Goal: Information Seeking & Learning: Learn about a topic

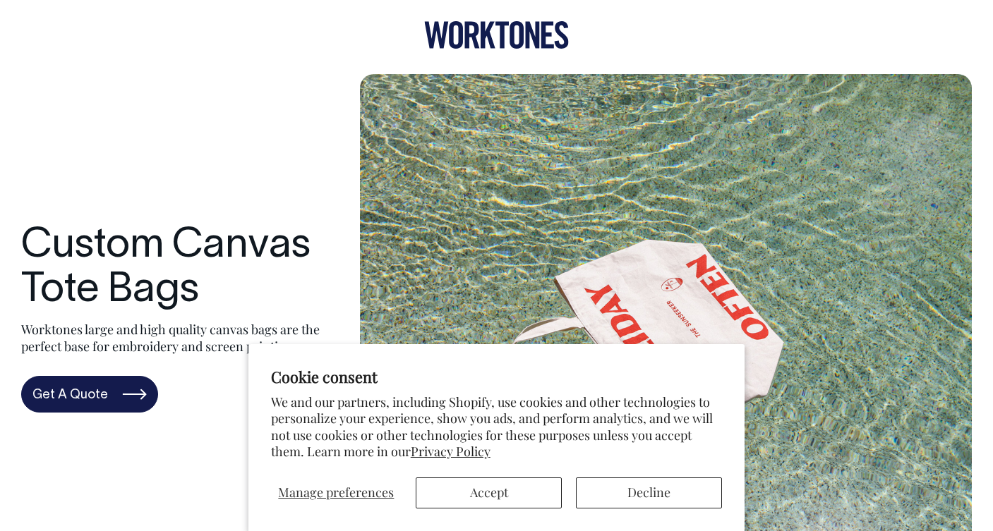
click at [541, 490] on button "Accept" at bounding box center [489, 493] width 146 height 31
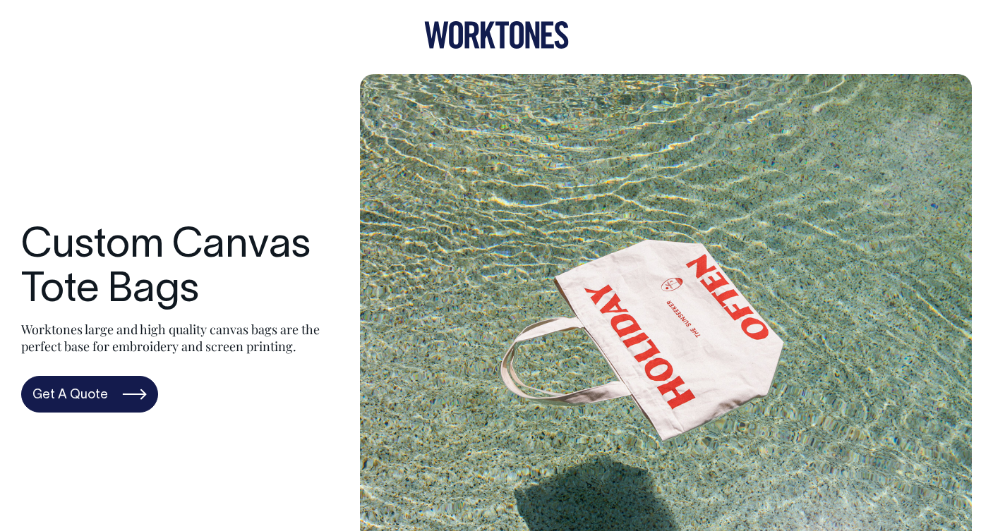
click at [479, 33] on icon at bounding box center [496, 35] width 145 height 28
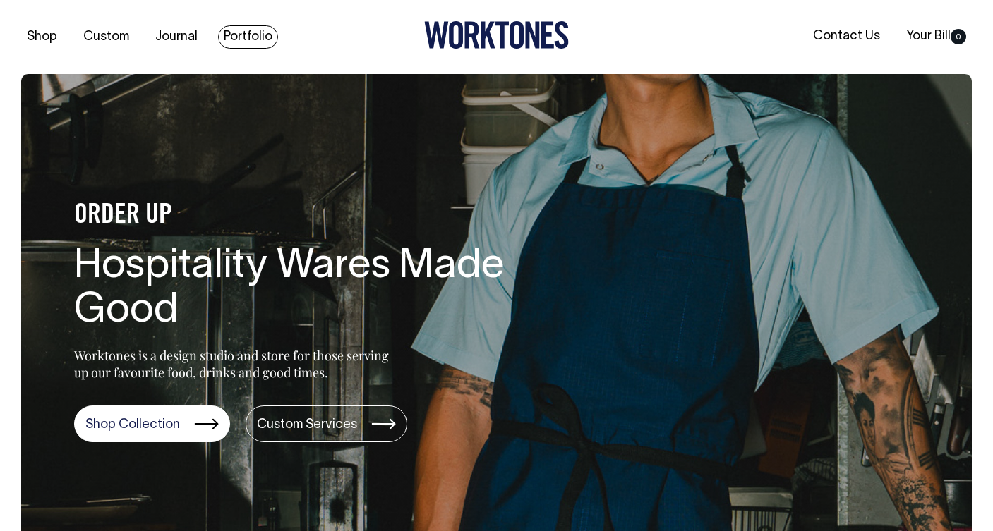
click at [263, 34] on link "Portfolio" at bounding box center [248, 36] width 60 height 23
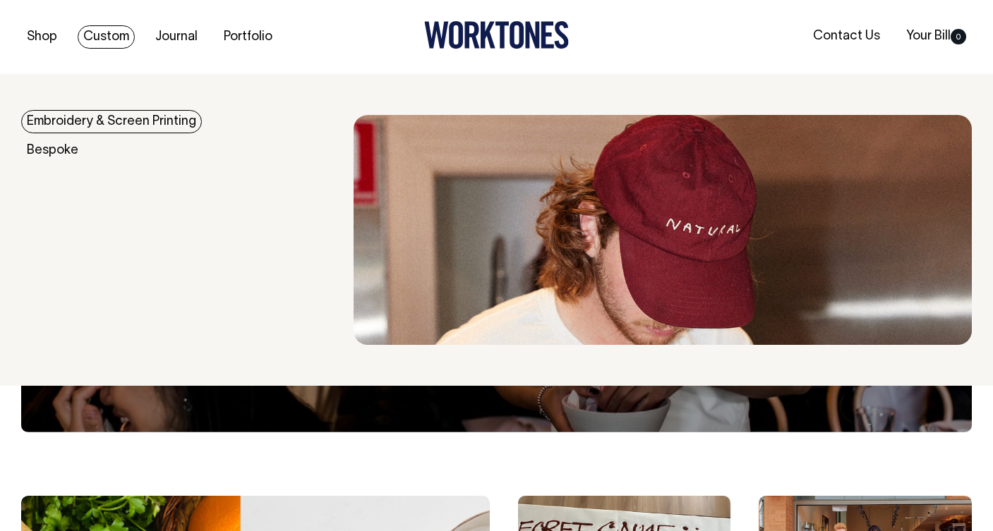
click at [104, 36] on link "Custom" at bounding box center [106, 36] width 57 height 23
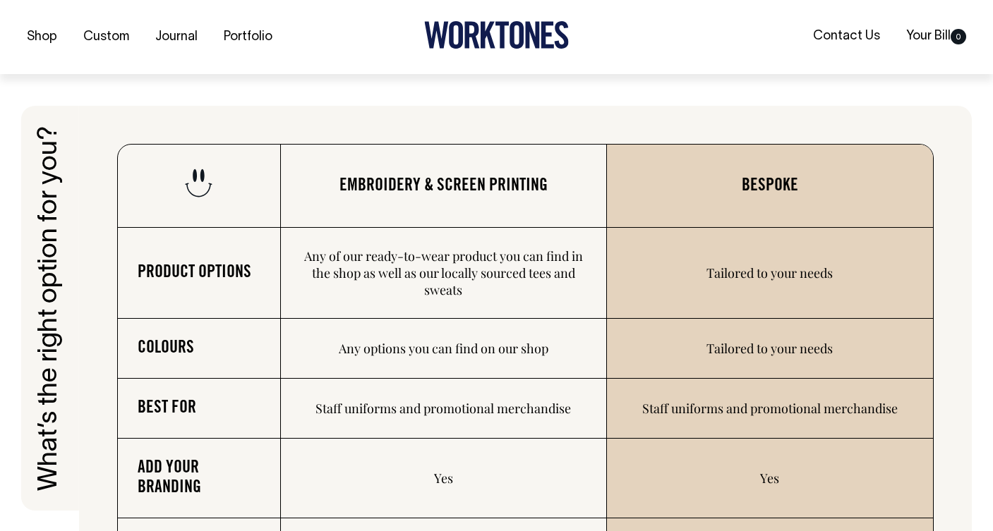
scroll to position [1982, 0]
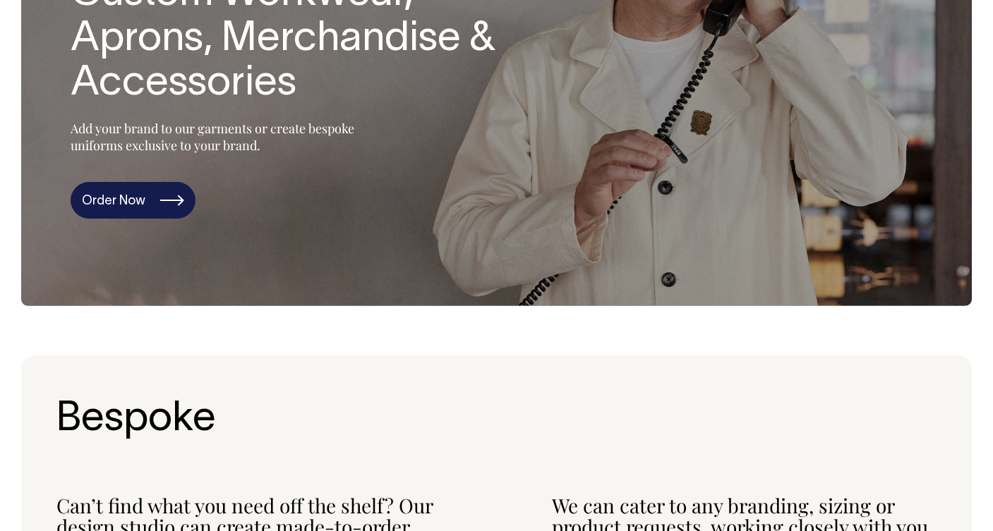
click at [167, 201] on link "Order Now" at bounding box center [133, 200] width 125 height 37
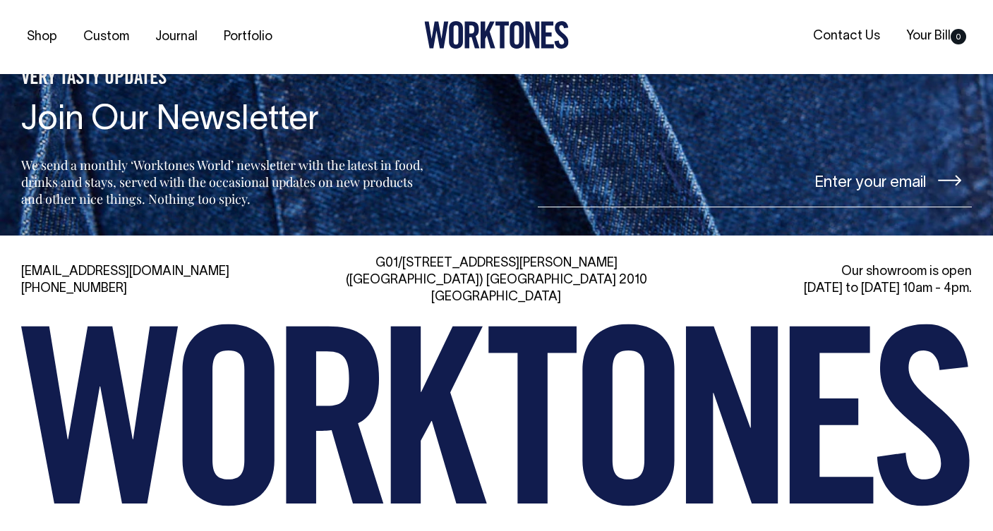
scroll to position [5965, 0]
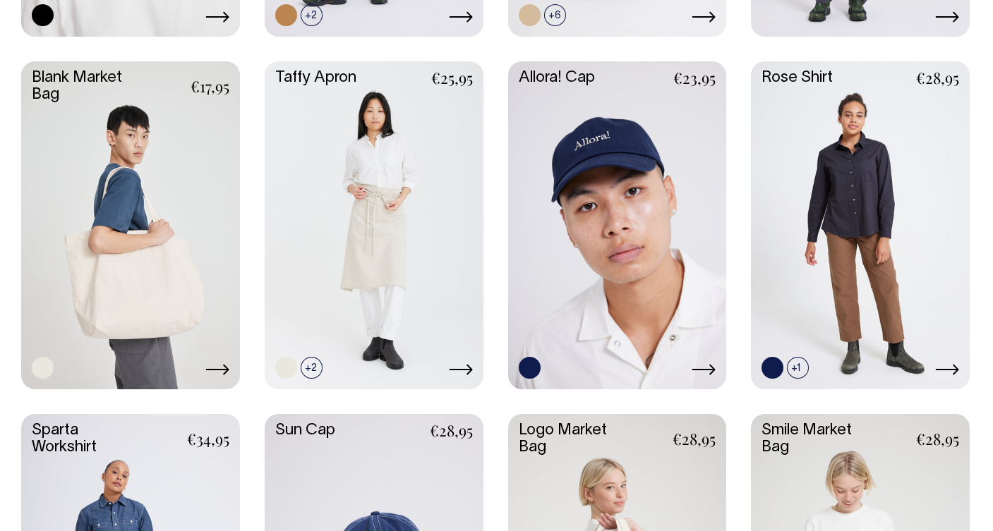
scroll to position [1765, 0]
click at [155, 270] on link at bounding box center [130, 224] width 219 height 325
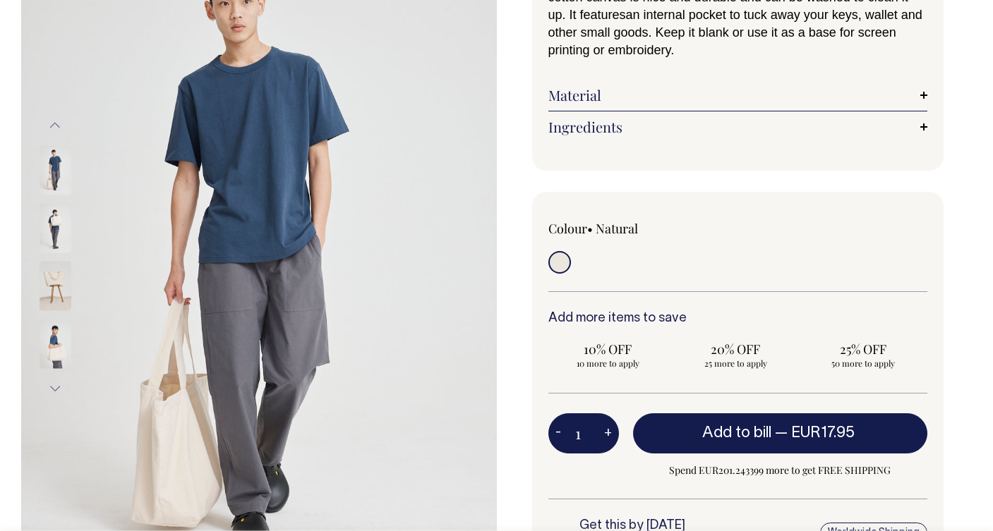
scroll to position [172, 0]
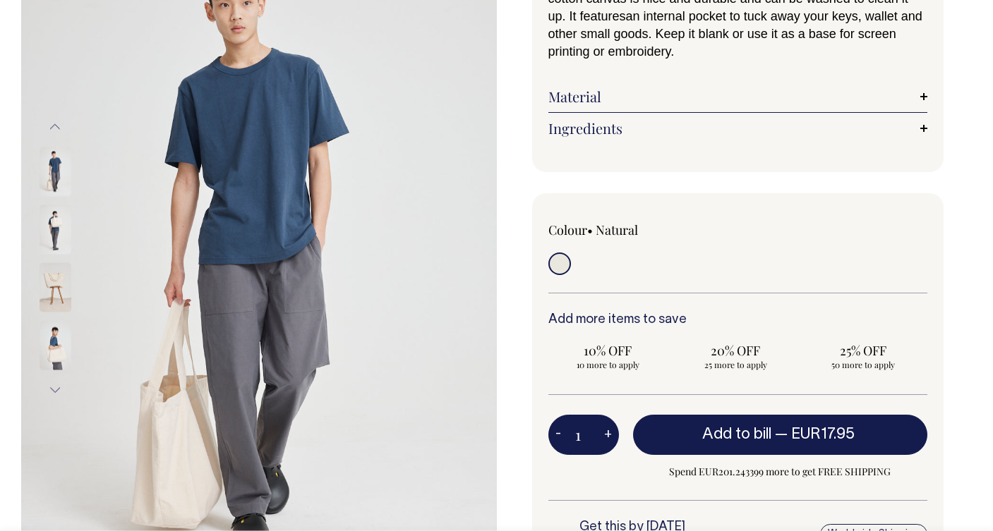
click at [52, 365] on img at bounding box center [56, 344] width 32 height 49
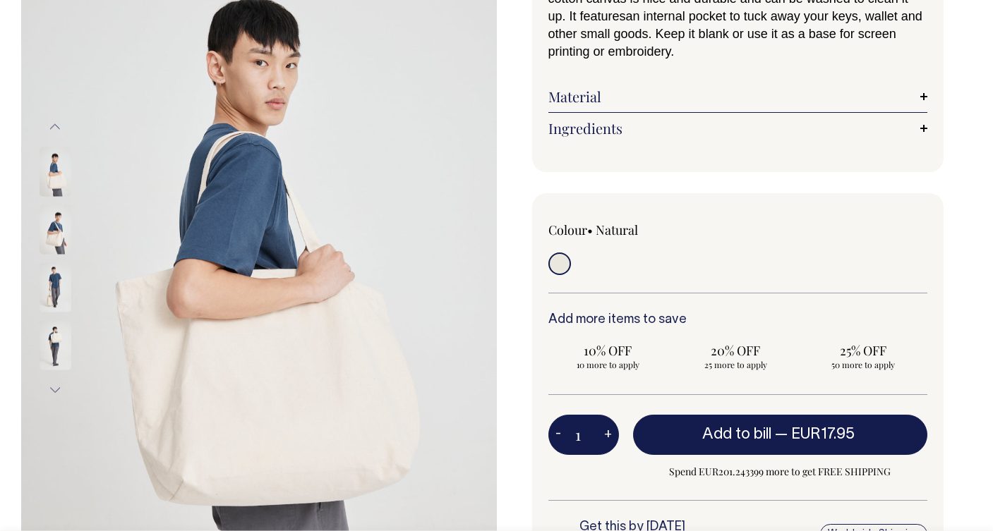
click at [53, 391] on button "Next" at bounding box center [54, 390] width 21 height 32
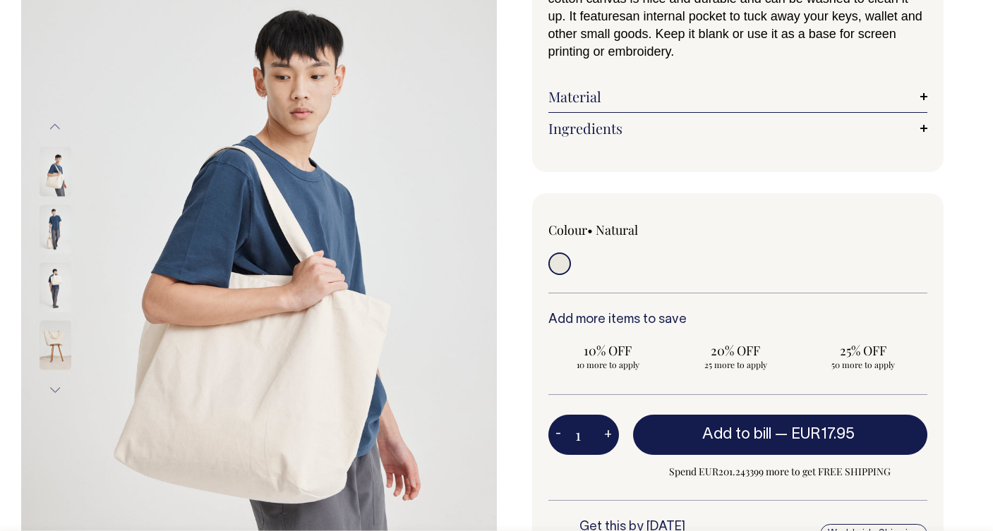
click at [53, 391] on button "Next" at bounding box center [54, 390] width 21 height 32
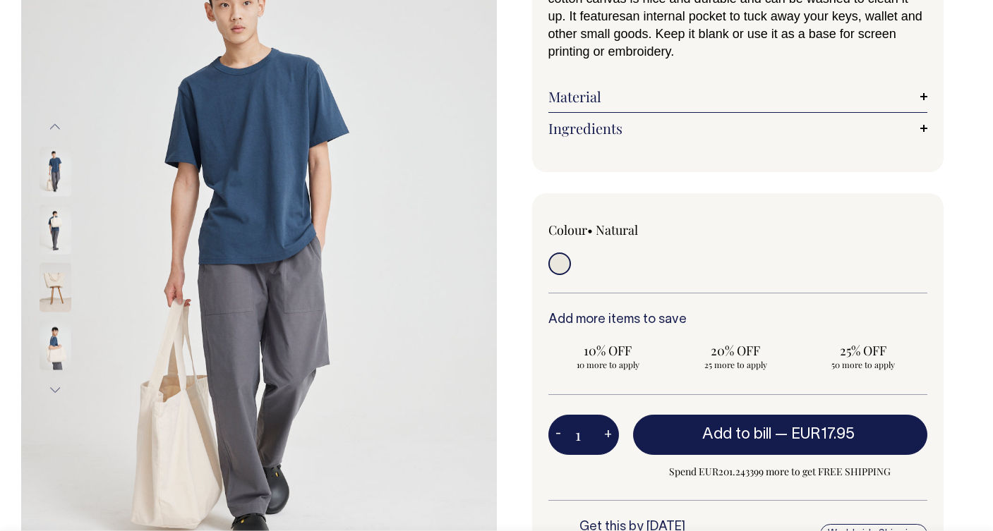
click at [57, 296] on img at bounding box center [56, 287] width 32 height 49
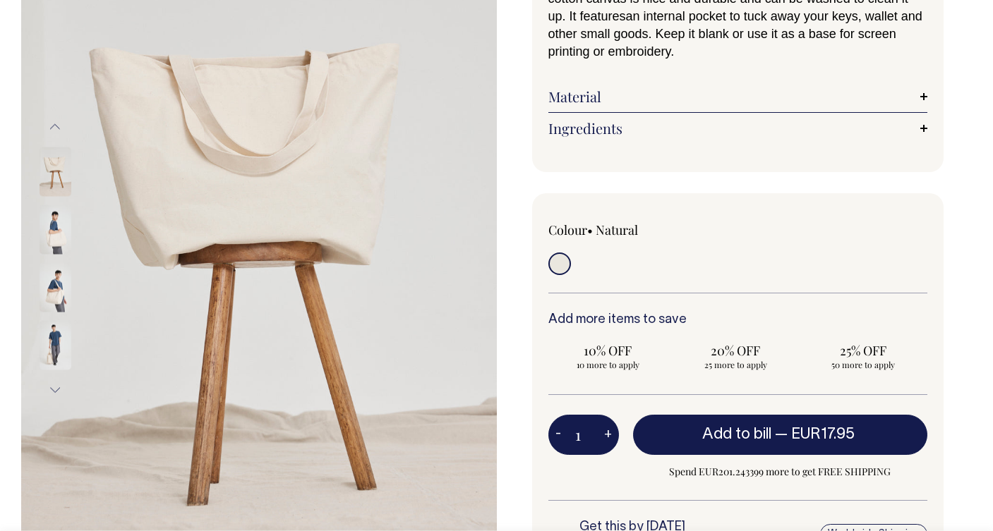
click at [52, 306] on img at bounding box center [56, 287] width 32 height 49
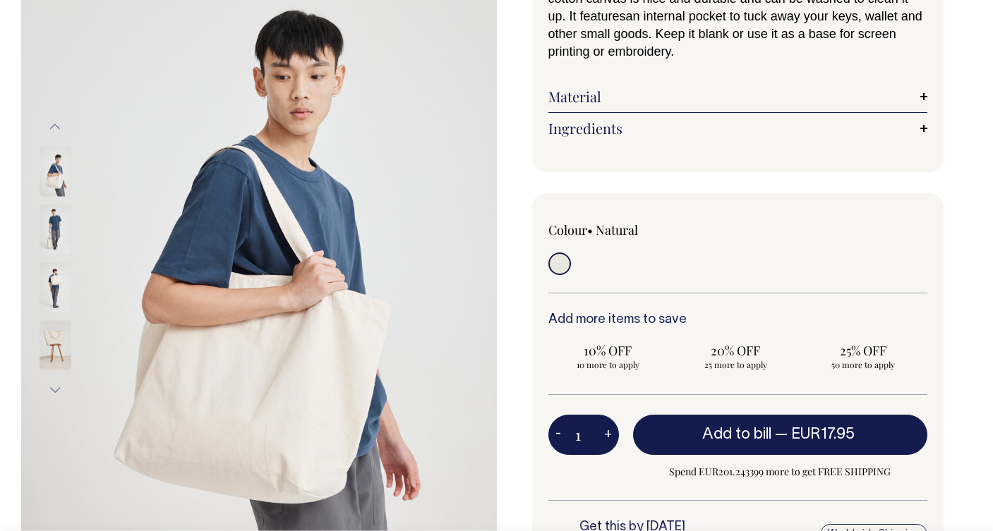
click at [51, 238] on img at bounding box center [56, 229] width 32 height 49
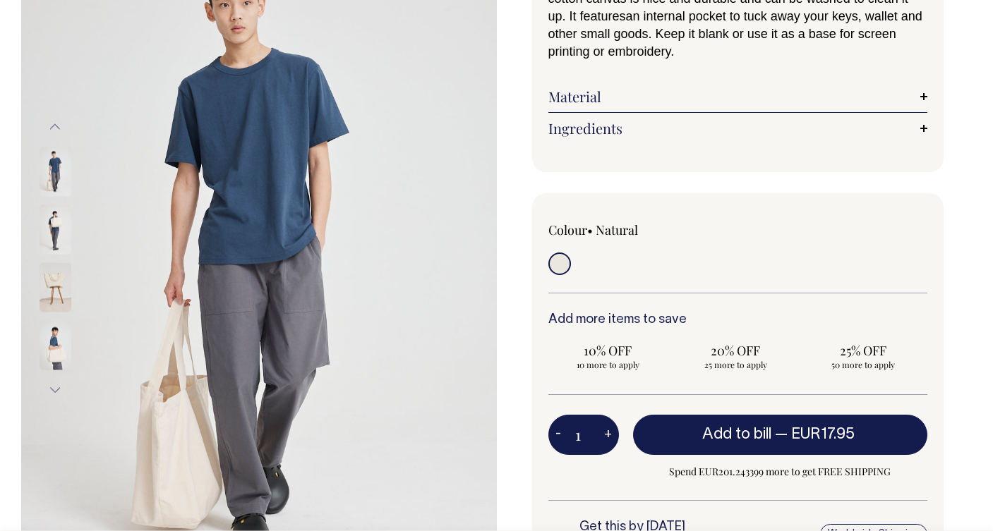
click at [566, 97] on link "Material" at bounding box center [738, 96] width 380 height 17
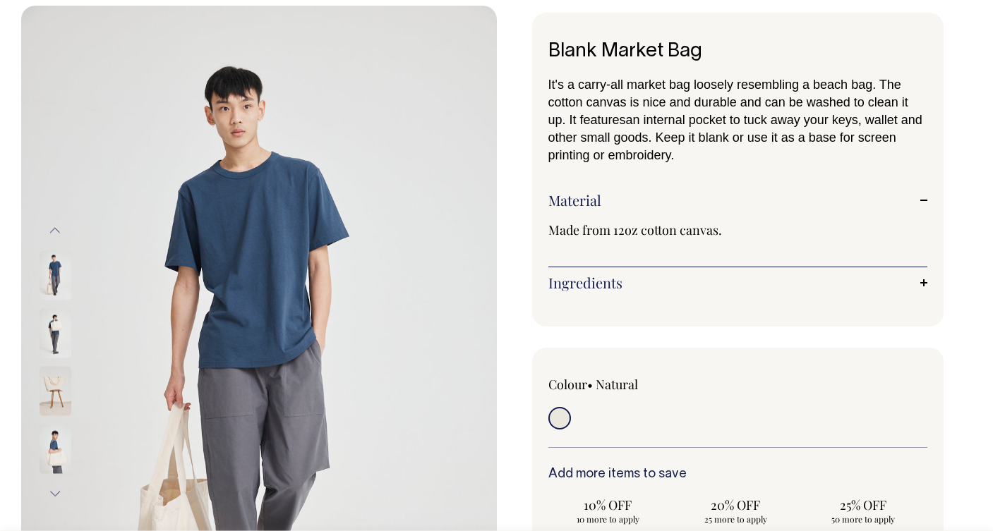
click at [588, 281] on link "Ingredients" at bounding box center [738, 283] width 380 height 17
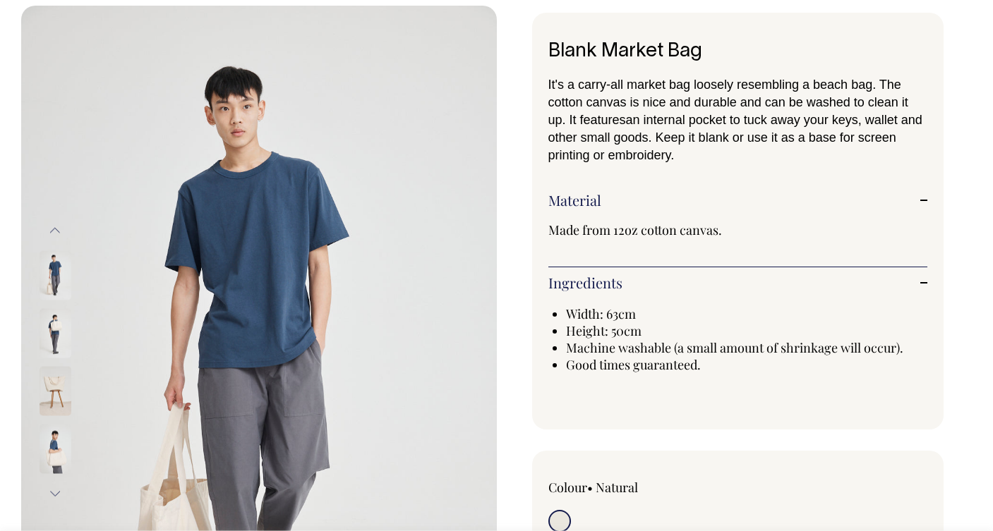
scroll to position [69, 0]
click at [58, 332] on img at bounding box center [56, 332] width 32 height 49
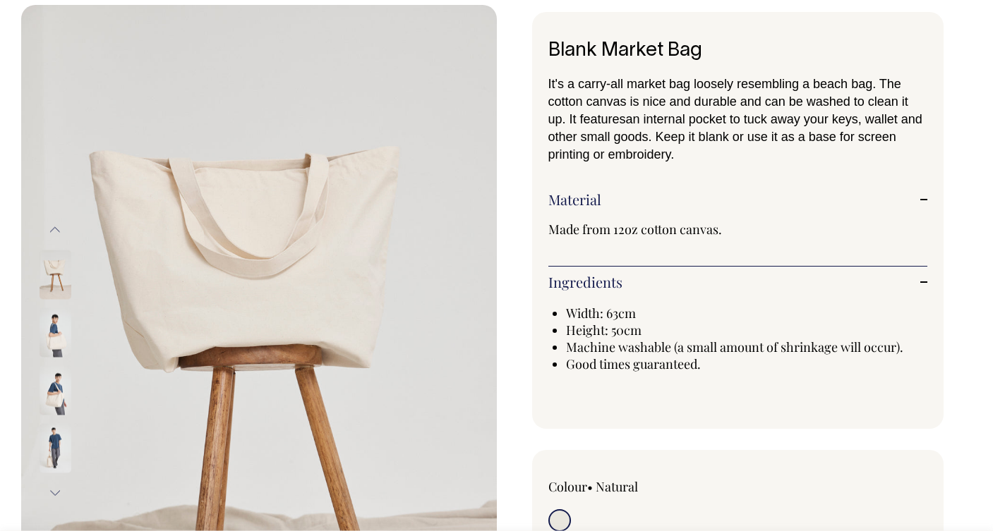
click at [59, 490] on button "Next" at bounding box center [54, 493] width 21 height 32
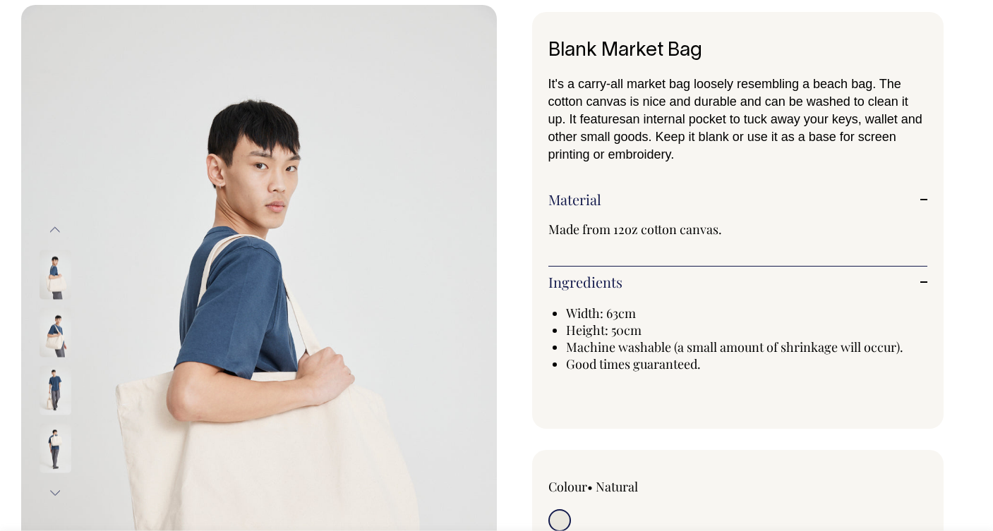
click at [59, 490] on button "Next" at bounding box center [54, 493] width 21 height 32
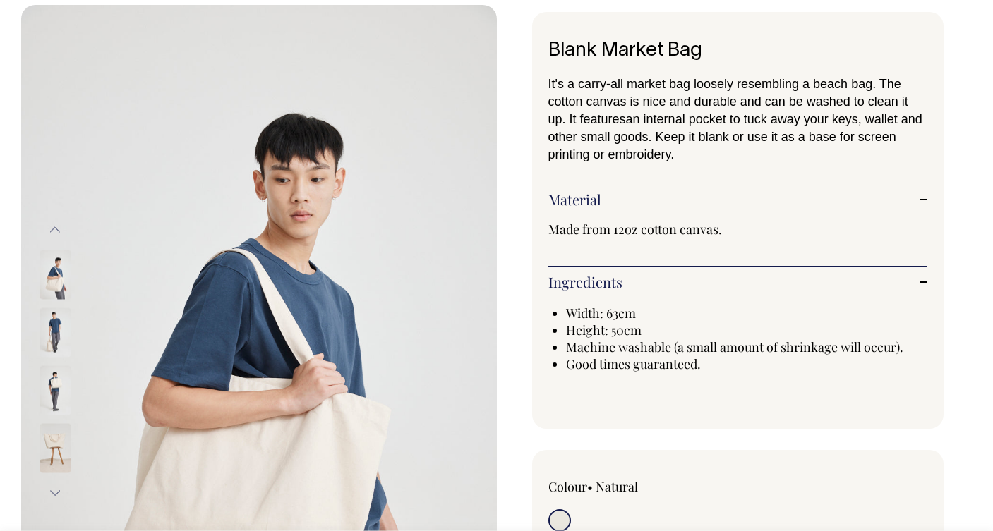
click at [59, 490] on button "Next" at bounding box center [54, 493] width 21 height 32
click at [49, 458] on img at bounding box center [56, 447] width 32 height 49
